Goal: Transaction & Acquisition: Purchase product/service

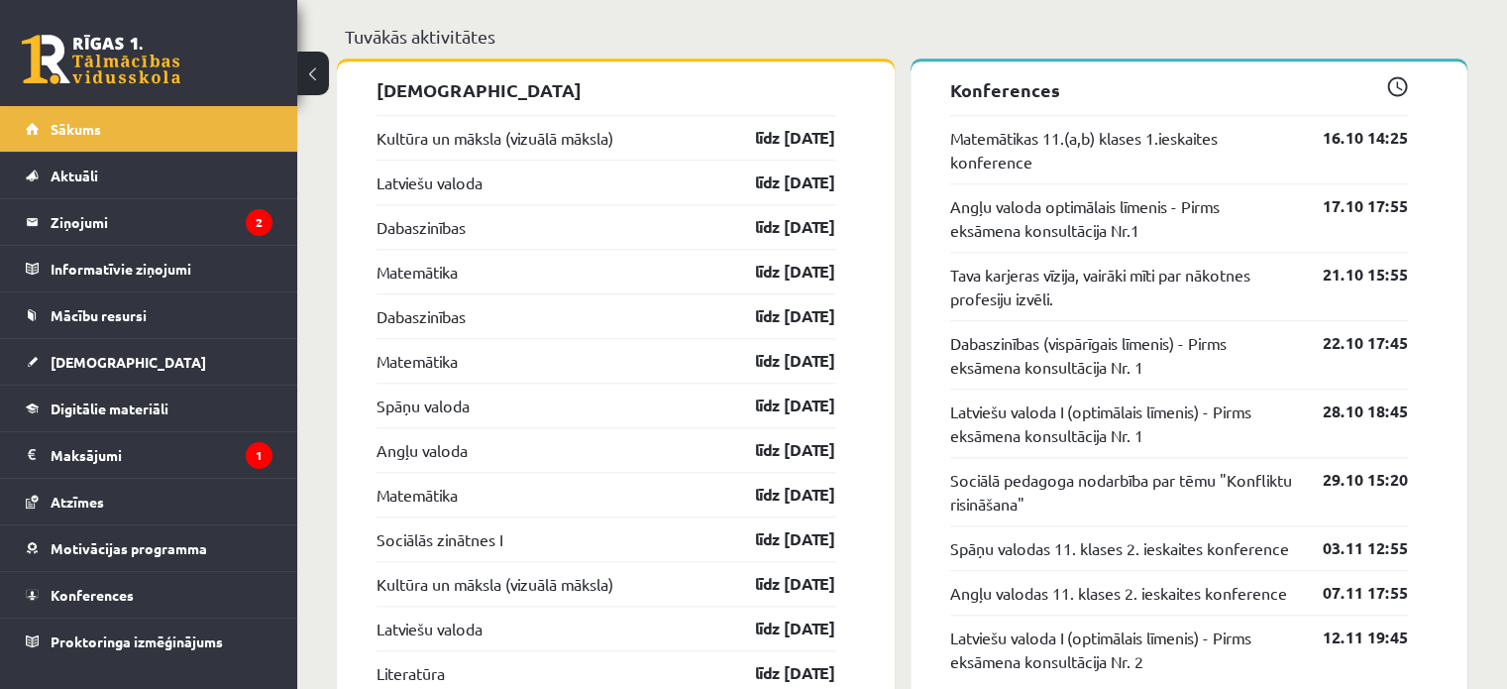
scroll to position [1732, 0]
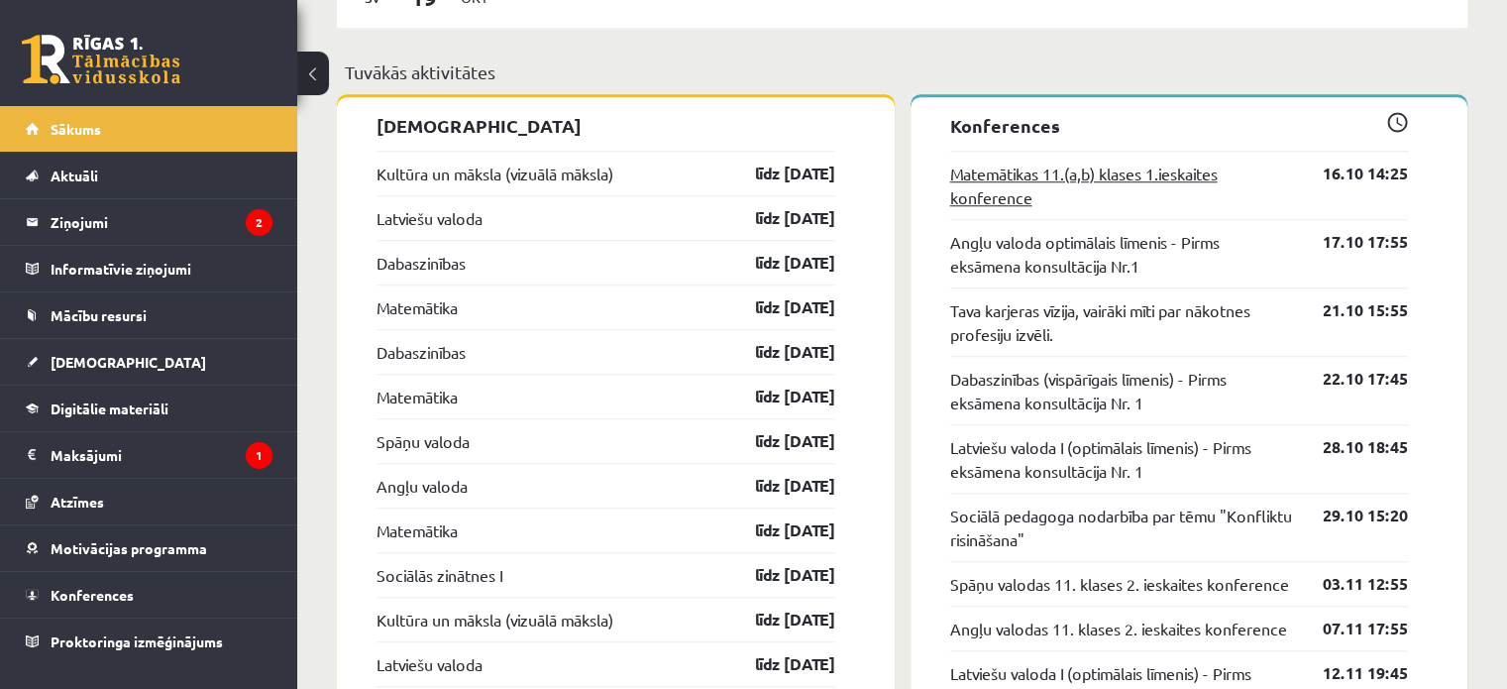
click at [1062, 163] on link "Matemātikas 11.(a,b) klases 1.ieskaites konference" at bounding box center [1122, 186] width 344 height 48
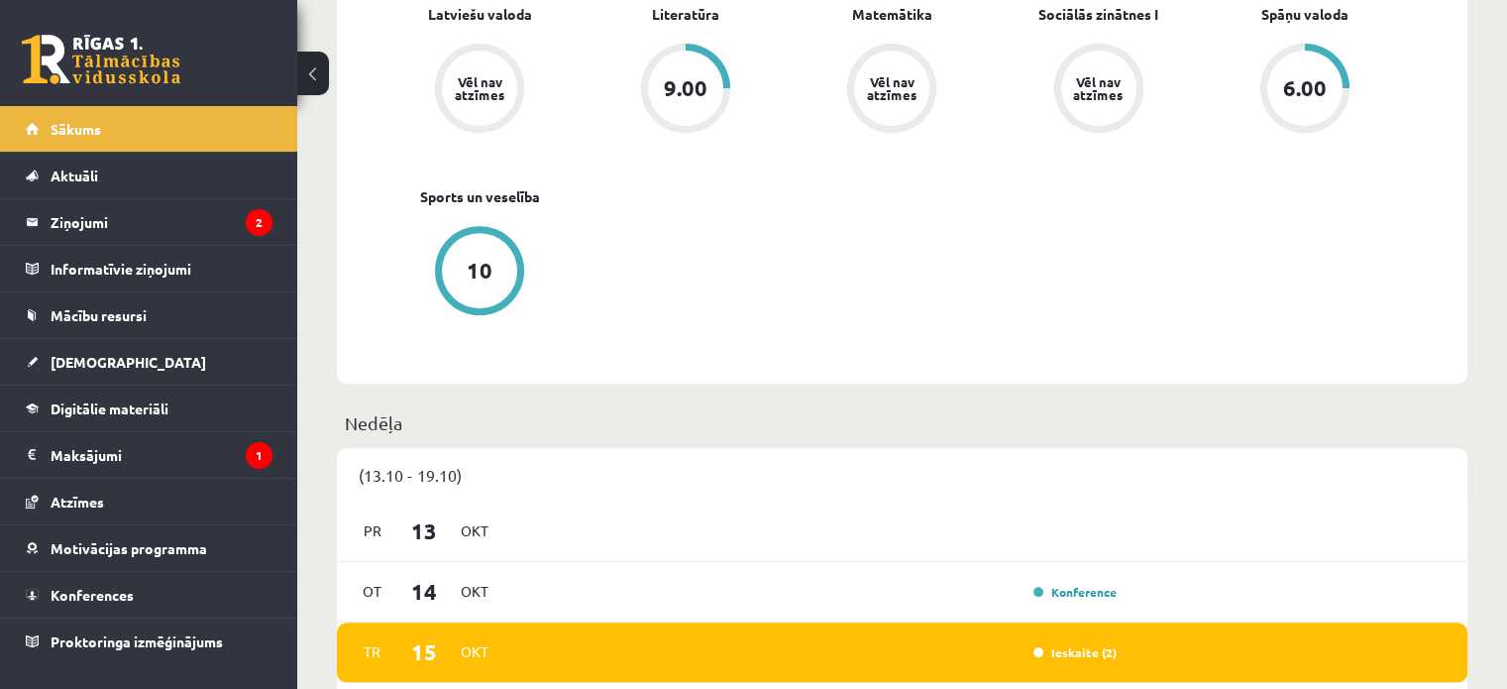
scroll to position [516, 0]
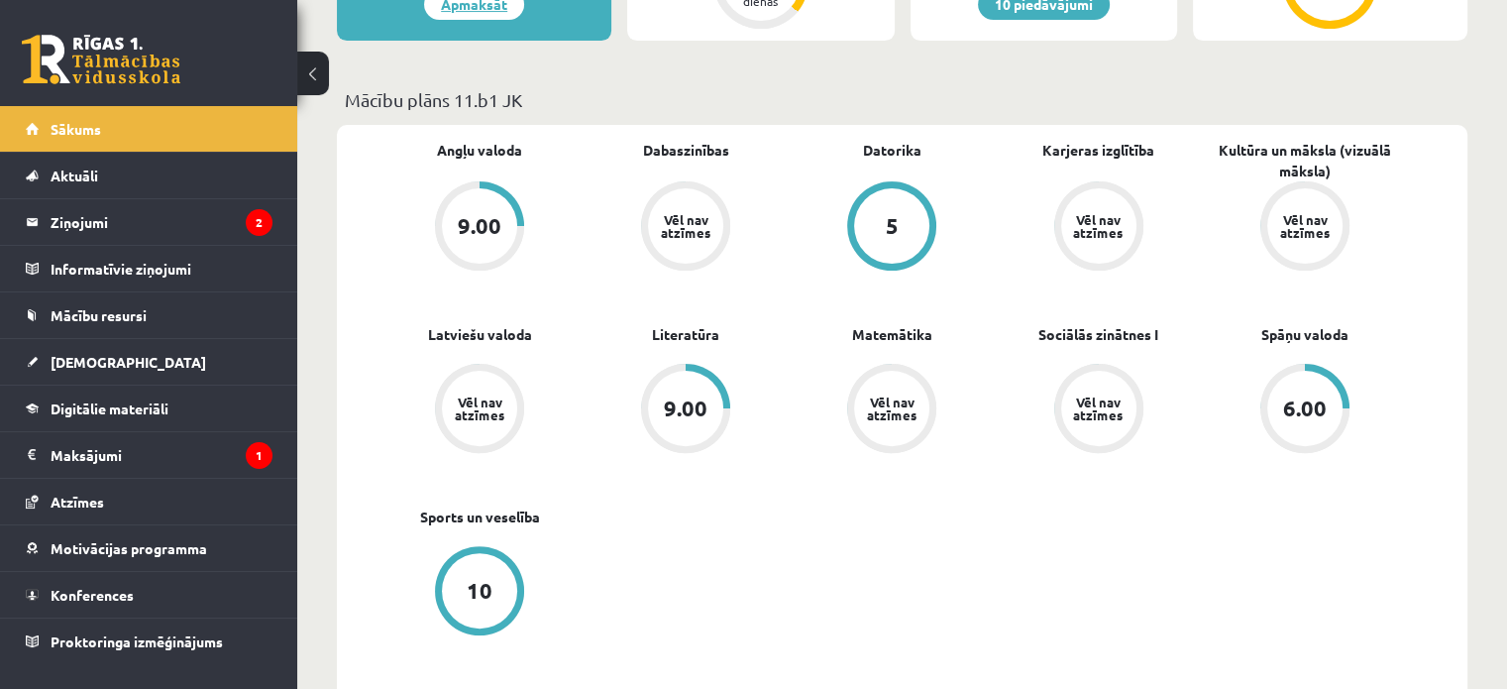
click at [491, 10] on link "Apmaksāt" at bounding box center [474, 4] width 100 height 31
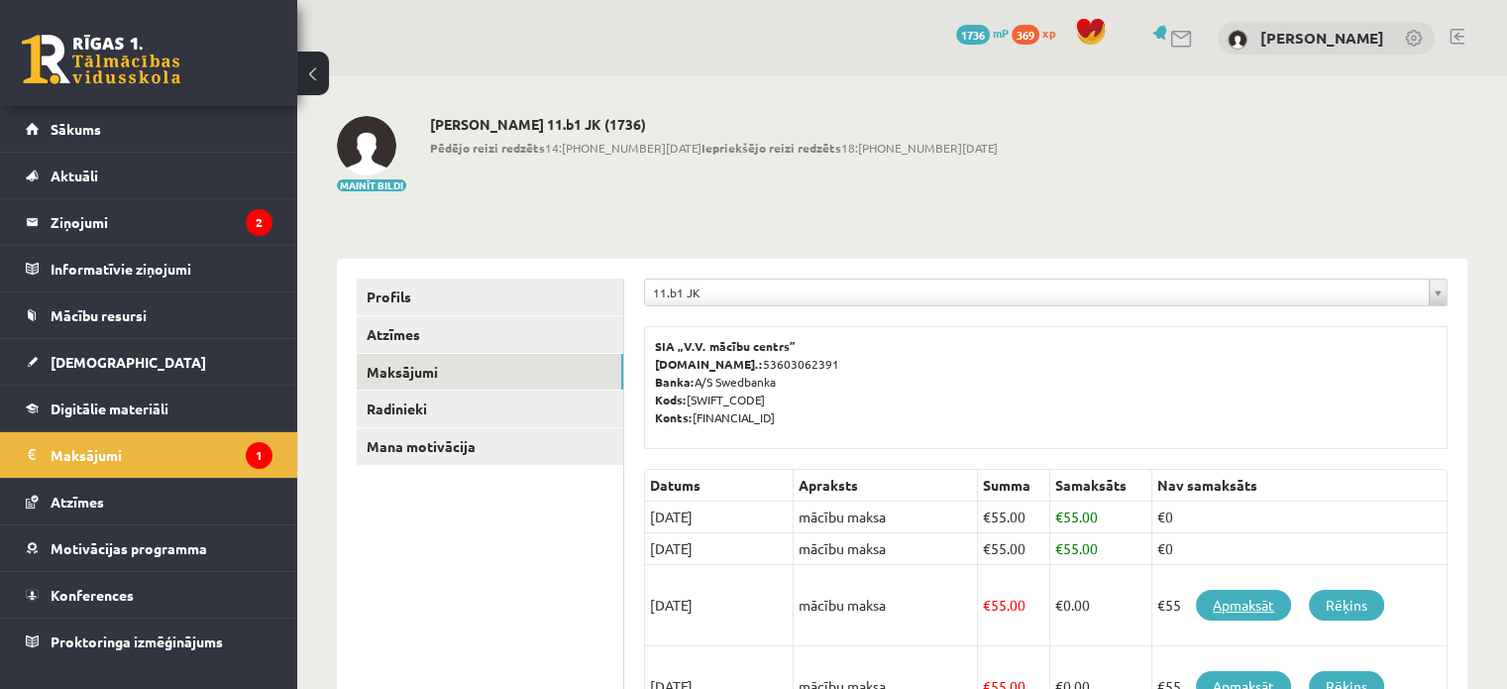
click at [1239, 605] on link "Apmaksāt" at bounding box center [1243, 605] width 95 height 31
